Goal: Task Accomplishment & Management: Manage account settings

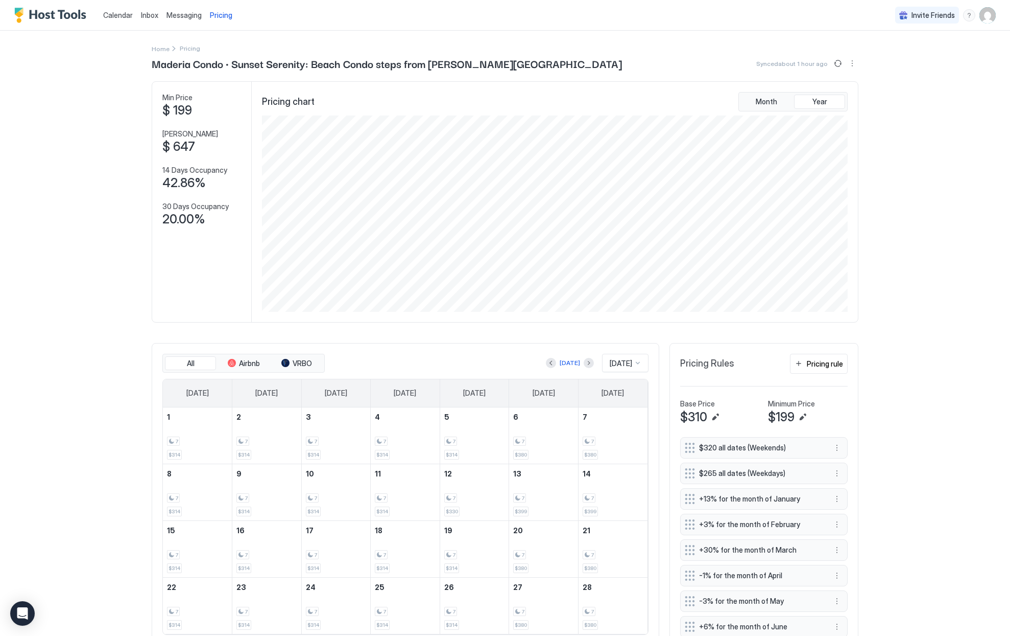
scroll to position [196, 588]
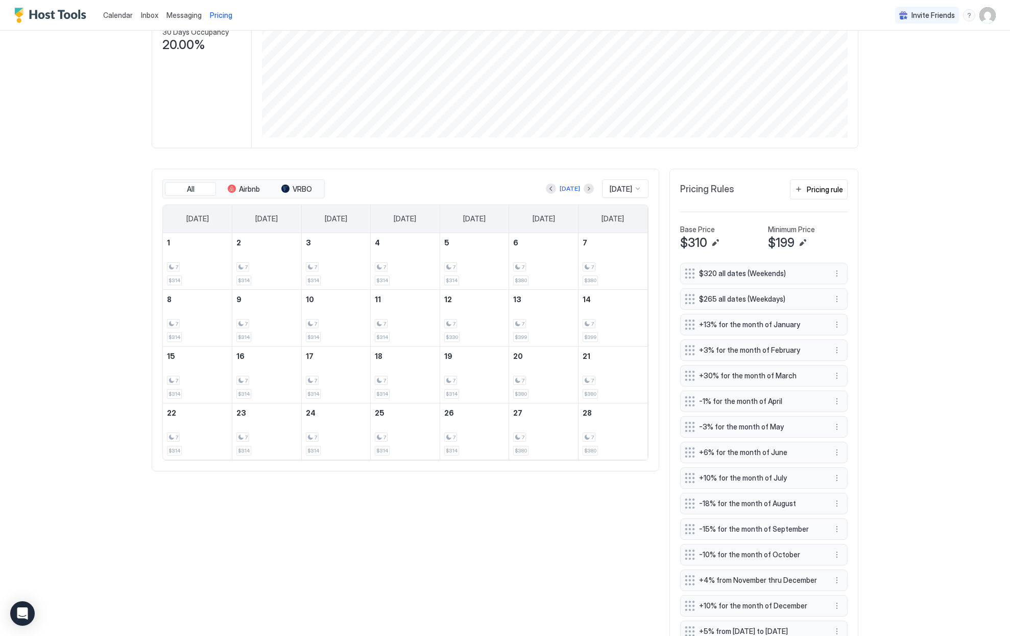
click at [980, 18] on img "User profile" at bounding box center [988, 15] width 16 height 16
click at [899, 58] on span "Settings" at bounding box center [889, 57] width 28 height 9
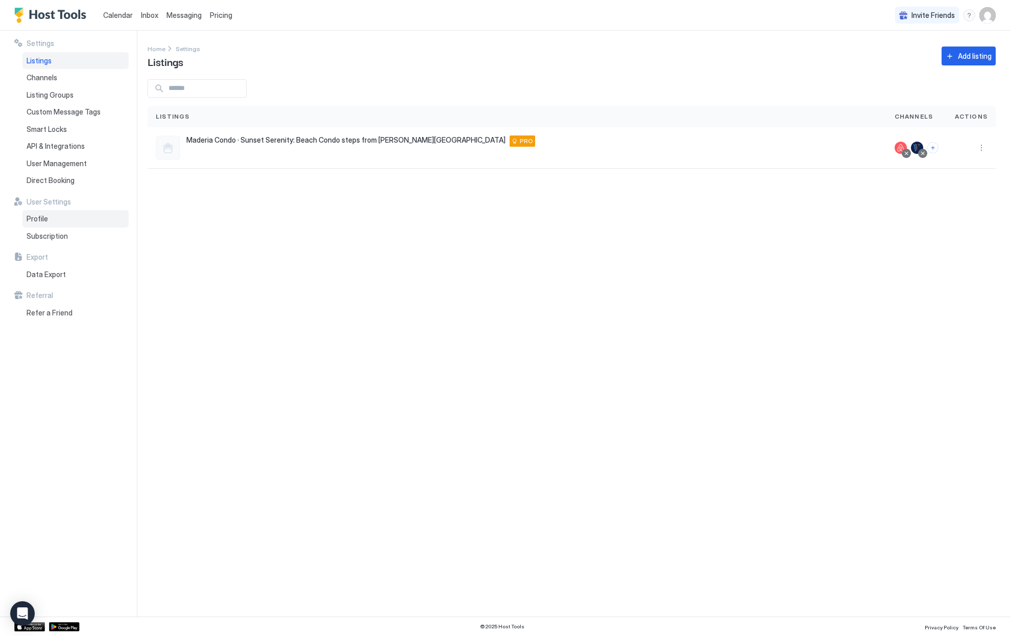
click at [24, 217] on div "Profile" at bounding box center [75, 218] width 106 height 17
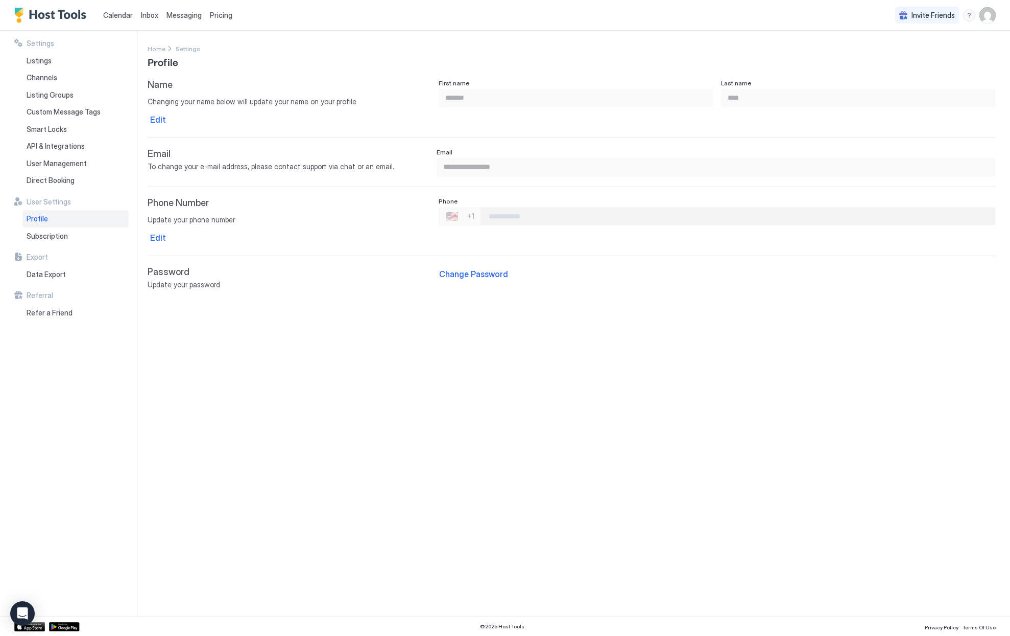
click at [376, 169] on link "email" at bounding box center [384, 166] width 17 height 9
click at [41, 239] on span "Subscription" at bounding box center [47, 235] width 41 height 9
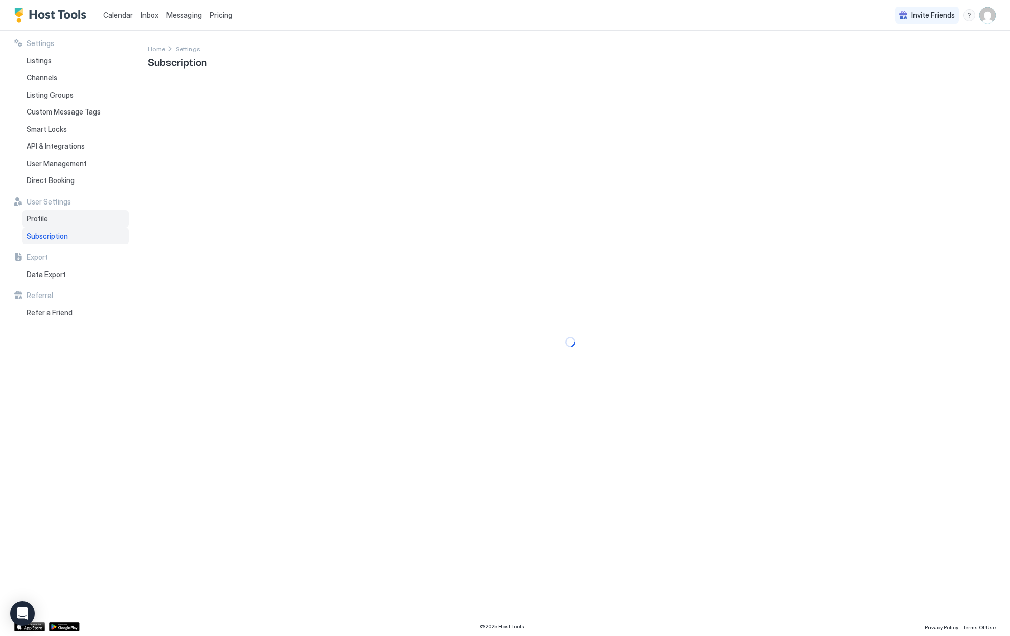
click at [41, 220] on span "Profile" at bounding box center [37, 218] width 21 height 9
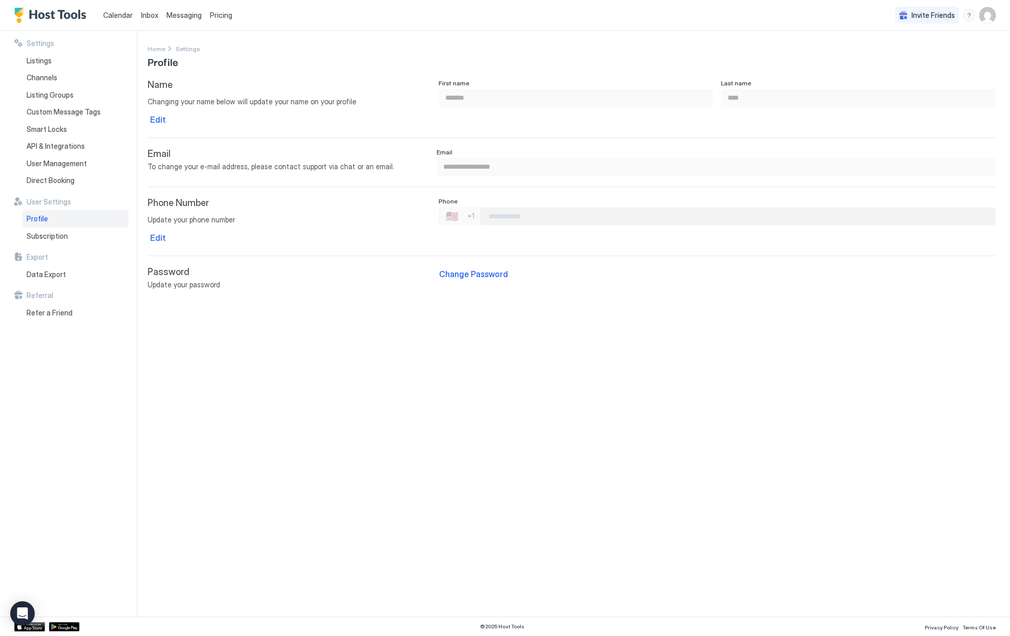
click at [377, 167] on link "email" at bounding box center [384, 166] width 17 height 9
click at [990, 15] on img "User profile" at bounding box center [988, 15] width 16 height 16
click at [146, 14] on div at bounding box center [505, 318] width 1010 height 636
click at [146, 11] on span "Inbox" at bounding box center [149, 15] width 17 height 9
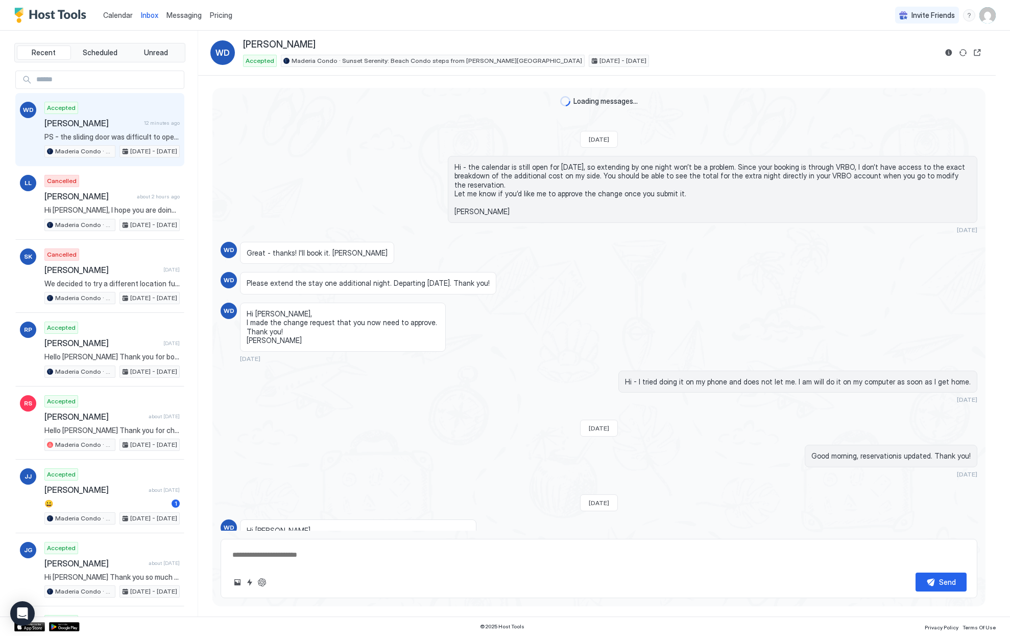
scroll to position [1868, 0]
